Goal: Information Seeking & Learning: Understand process/instructions

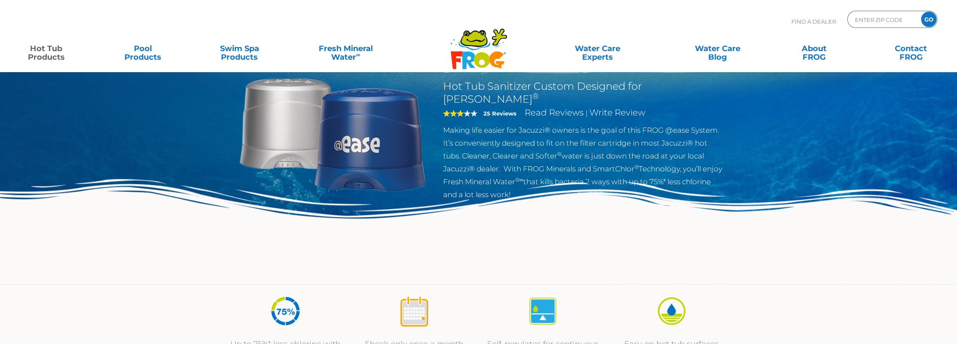
scroll to position [172, 0]
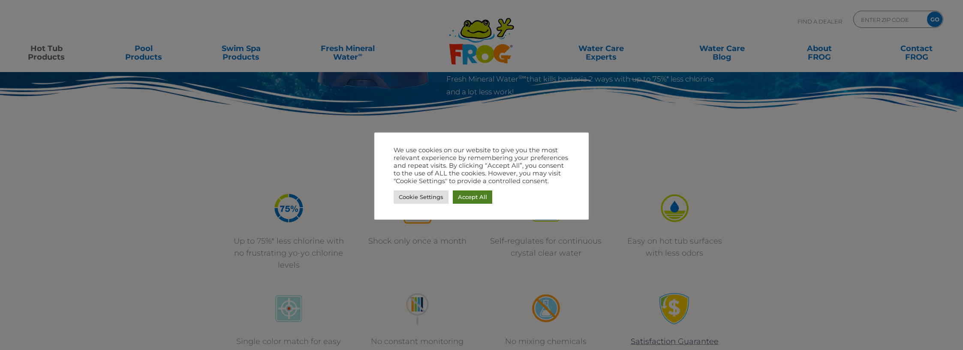
click at [478, 194] on link "Accept All" at bounding box center [472, 196] width 39 height 13
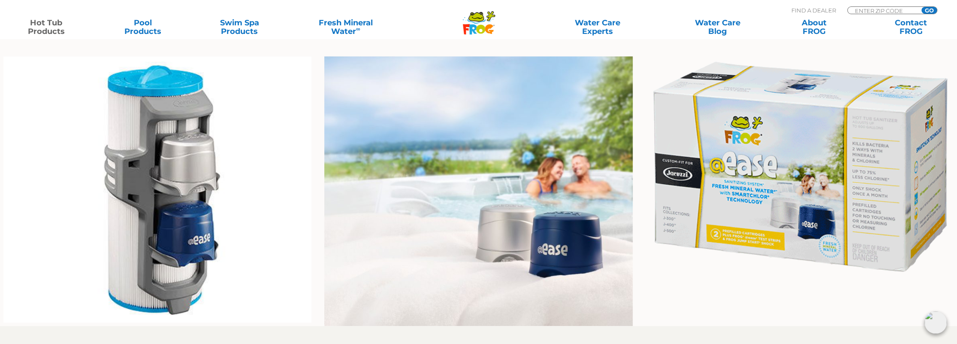
scroll to position [515, 0]
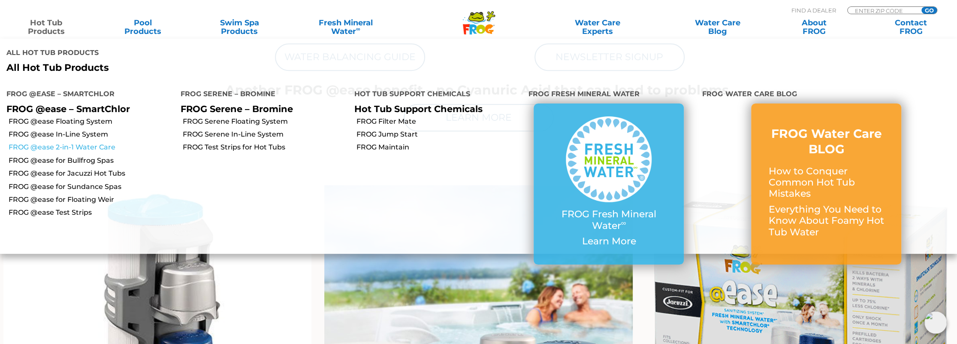
click at [69, 148] on link "FROG @ease 2-in-1 Water Care" at bounding box center [92, 146] width 166 height 9
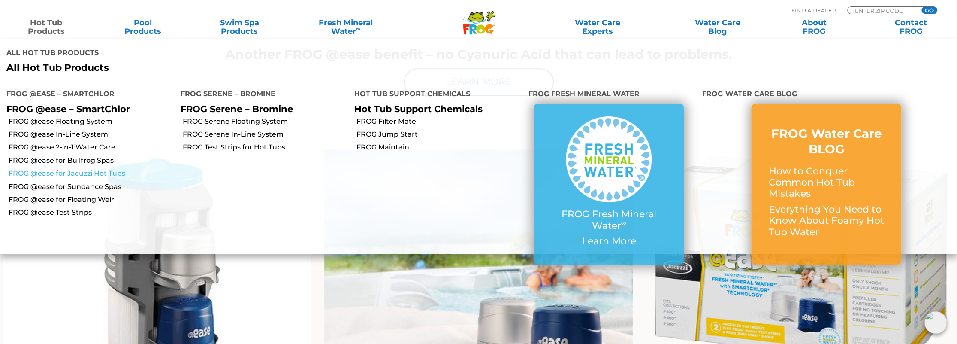
scroll to position [600, 0]
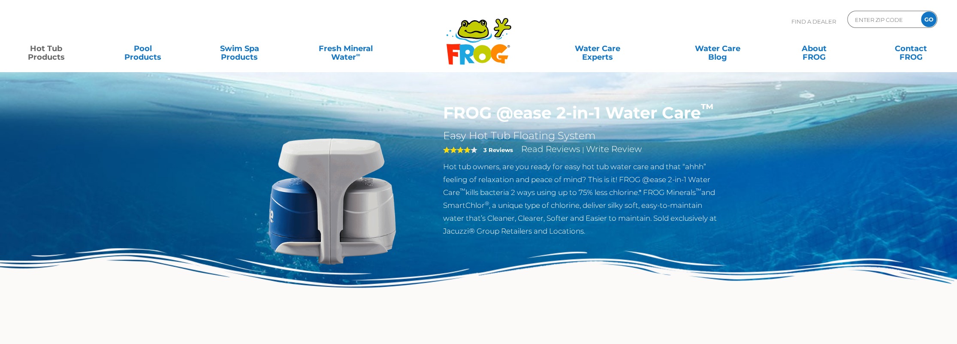
click at [49, 53] on link "Hot Tub Products" at bounding box center [46, 48] width 75 height 17
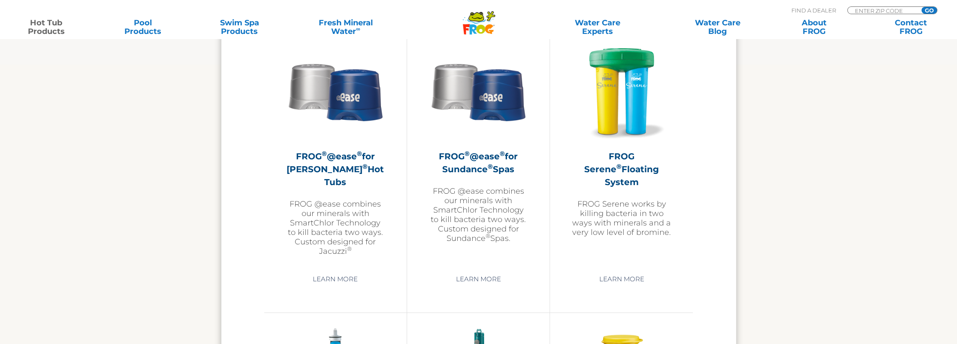
scroll to position [1544, 0]
click at [480, 279] on link "Learn More" at bounding box center [478, 278] width 65 height 15
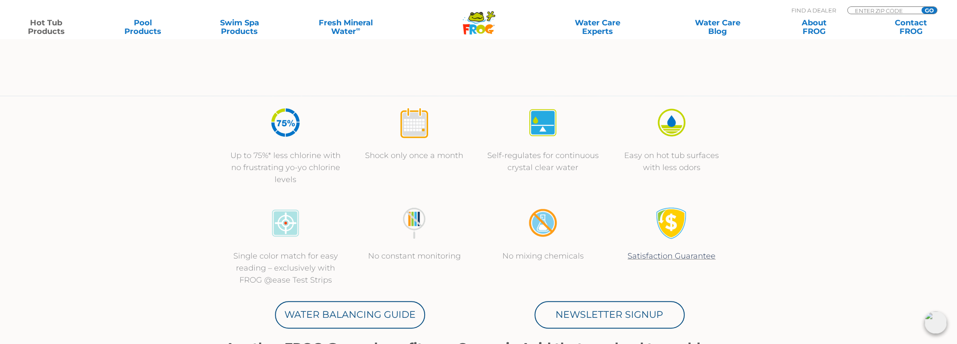
scroll to position [300, 0]
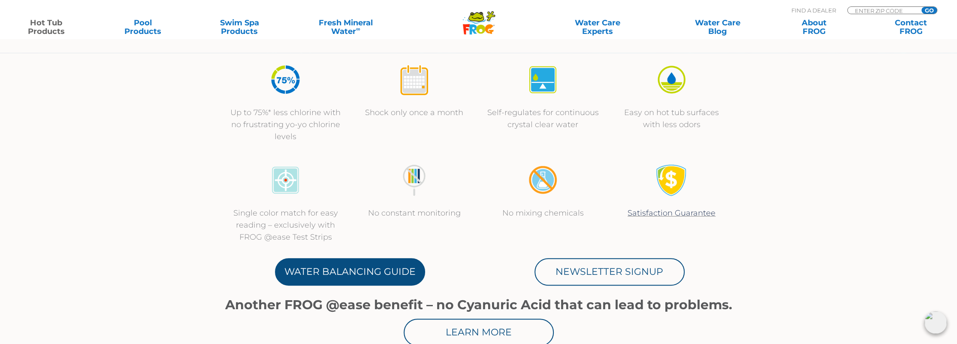
click at [358, 272] on link "Water Balancing Guide" at bounding box center [350, 271] width 150 height 27
